Goal: Complete application form: Complete application form

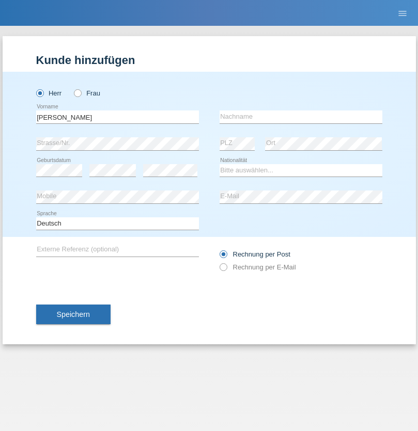
type input "[PERSON_NAME]"
click at [301, 117] on input "text" at bounding box center [300, 116] width 163 height 13
type input "Vantaggiato"
select select "IT"
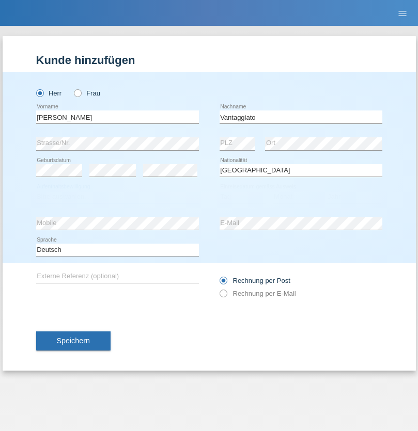
select select "C"
select select "01"
select select "11"
select select "2014"
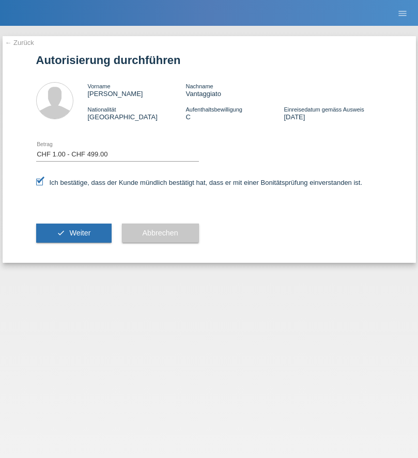
select select "1"
click at [73, 233] on span "Weiter" at bounding box center [79, 233] width 21 height 8
